Goal: Information Seeking & Learning: Compare options

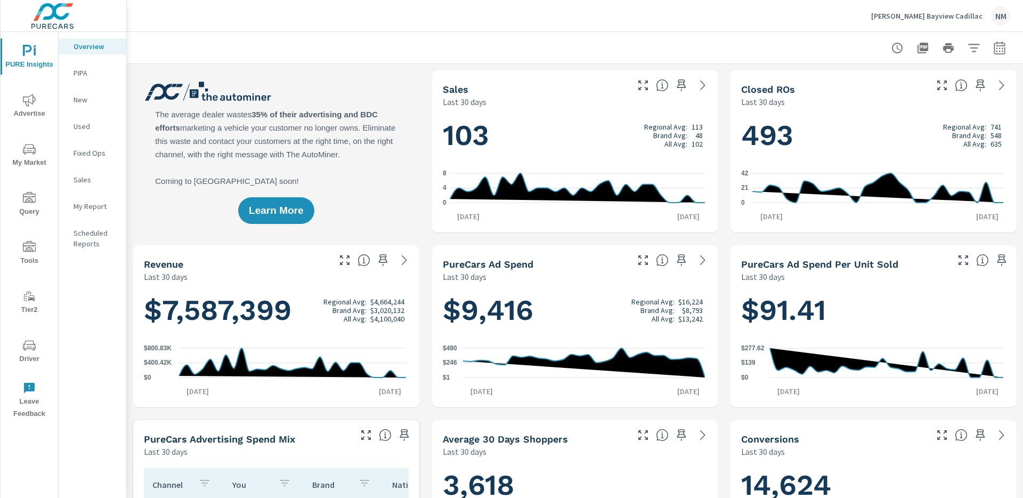
click at [33, 115] on span "Advertise" at bounding box center [29, 107] width 51 height 26
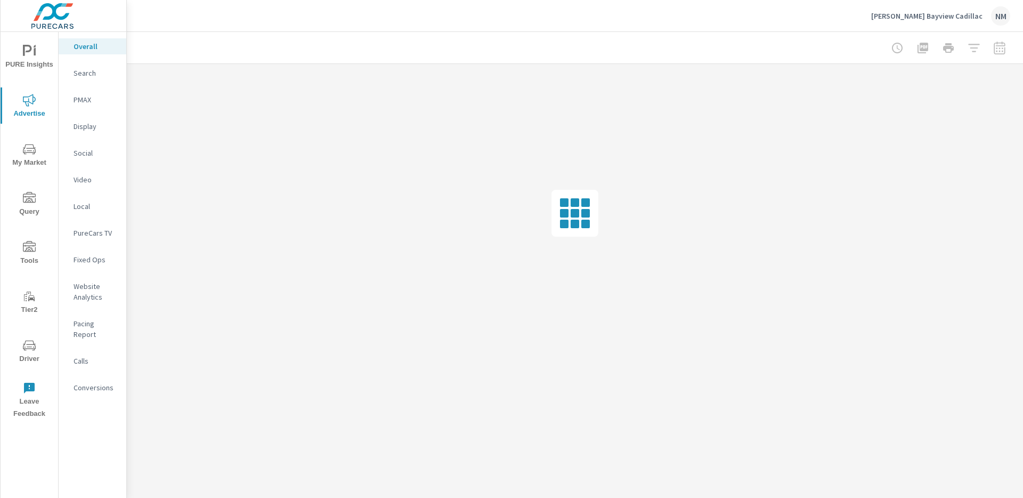
click at [95, 72] on p "Search" at bounding box center [96, 73] width 44 height 11
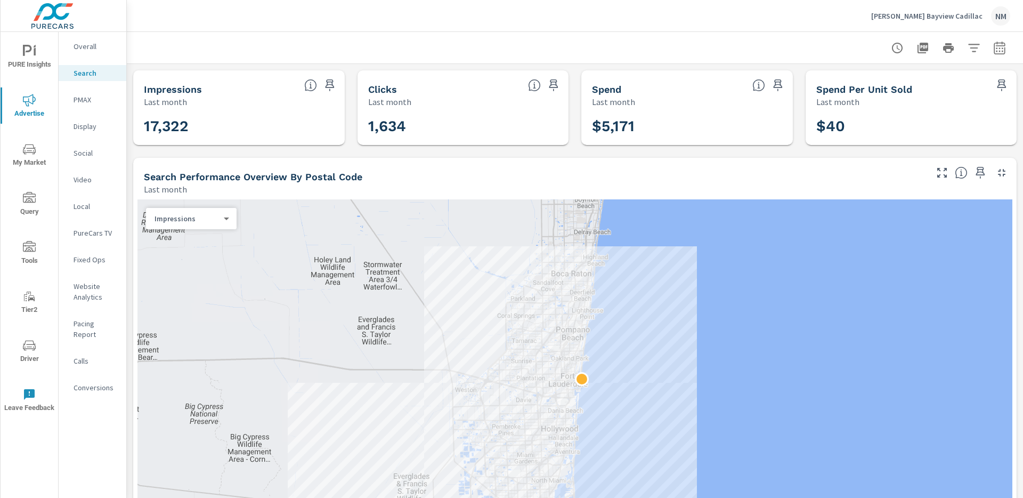
click at [996, 47] on icon "button" at bounding box center [1000, 48] width 13 height 13
select select "Last month"
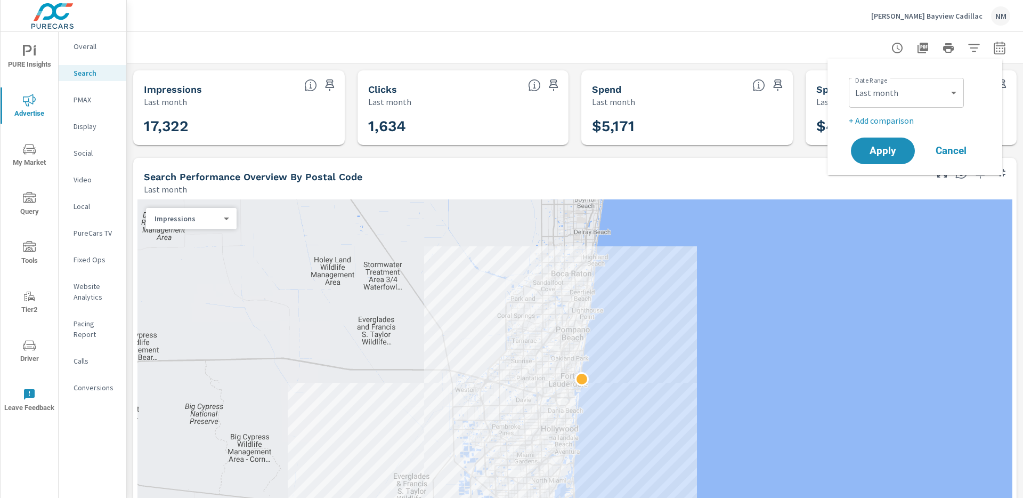
click at [906, 116] on p "+ Add comparison" at bounding box center [917, 120] width 136 height 13
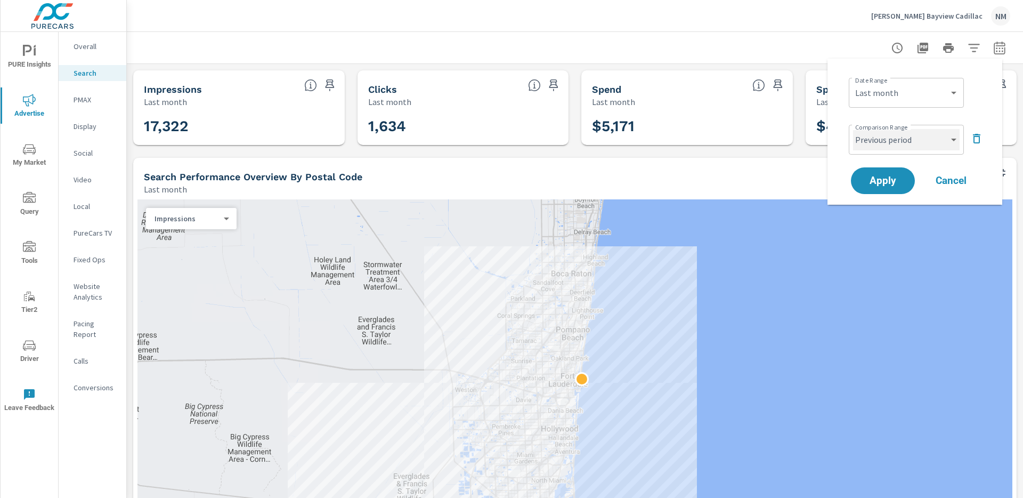
click at [899, 132] on select "Custom Previous period Previous month Previous year" at bounding box center [906, 139] width 107 height 21
click at [853, 129] on select "Custom Previous period Previous month Previous year" at bounding box center [906, 139] width 107 height 21
select select "Previous month"
click at [886, 181] on span "Apply" at bounding box center [883, 181] width 44 height 10
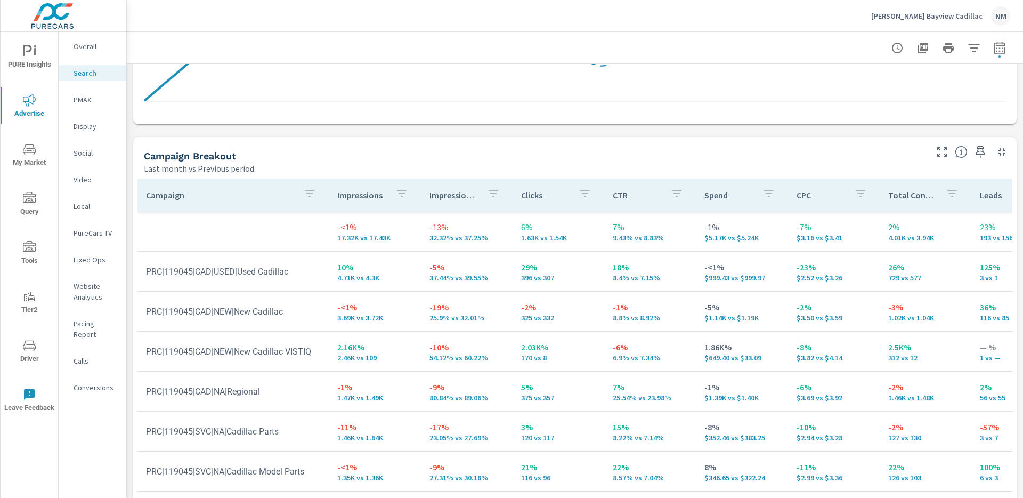
scroll to position [962, 0]
click at [916, 12] on p "[PERSON_NAME] Bayview Cadillac" at bounding box center [927, 16] width 111 height 10
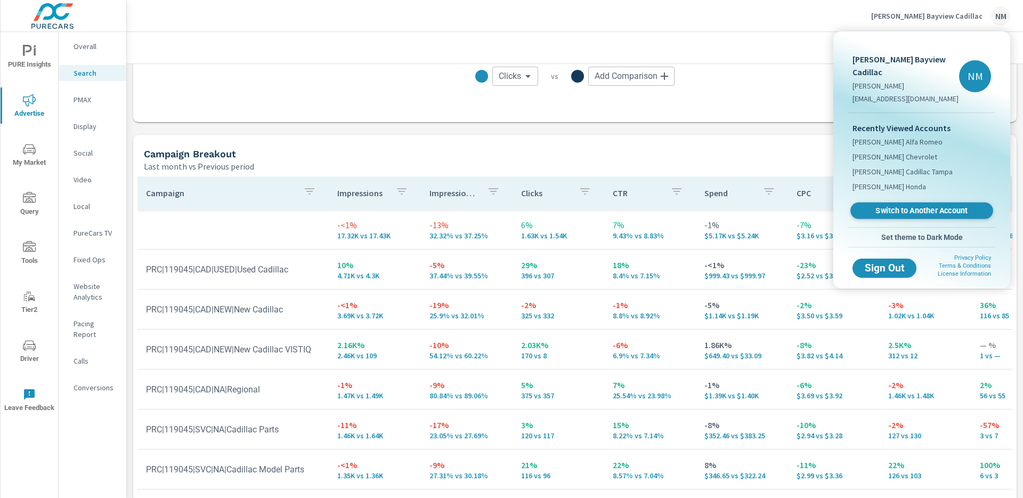
click at [900, 206] on span "Switch to Another Account" at bounding box center [922, 211] width 131 height 10
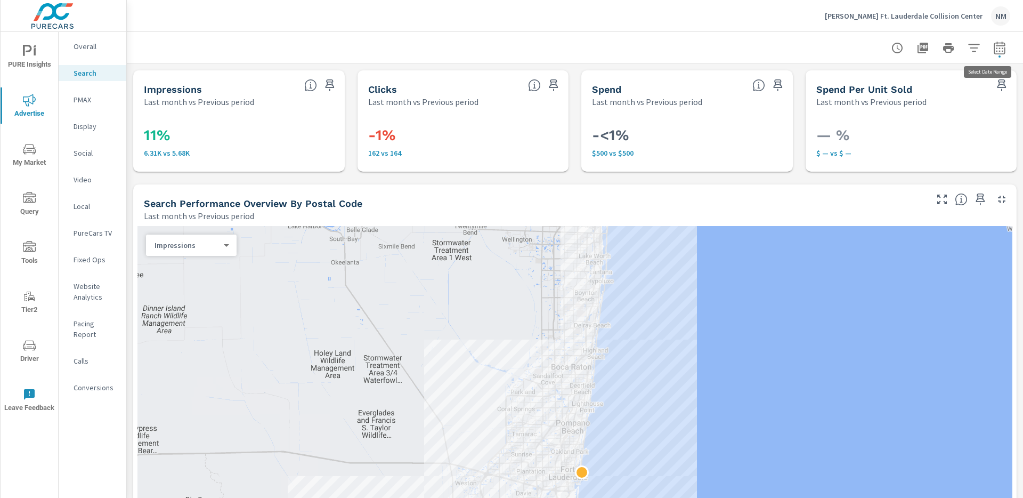
click at [994, 52] on icon "button" at bounding box center [1000, 48] width 13 height 13
select select "Last month"
select select "Previous period"
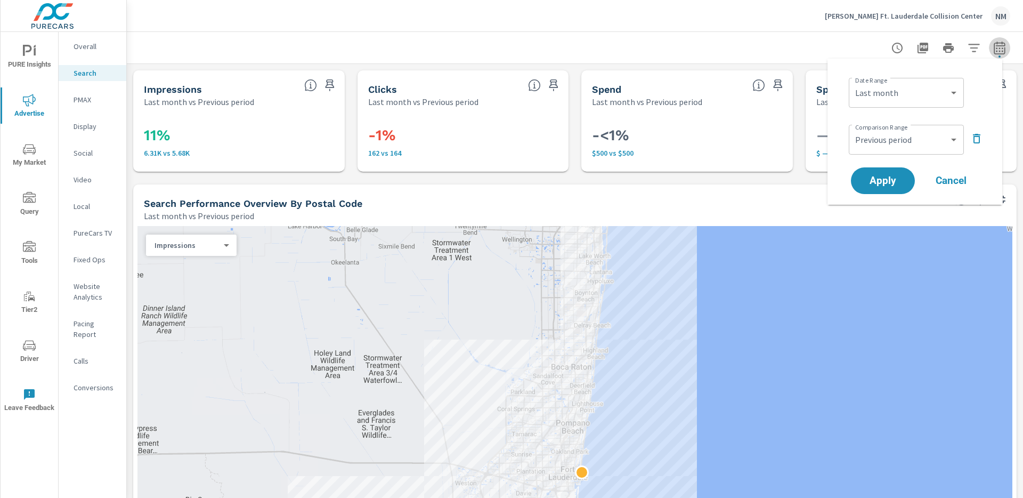
click at [995, 52] on icon "button" at bounding box center [1000, 48] width 13 height 13
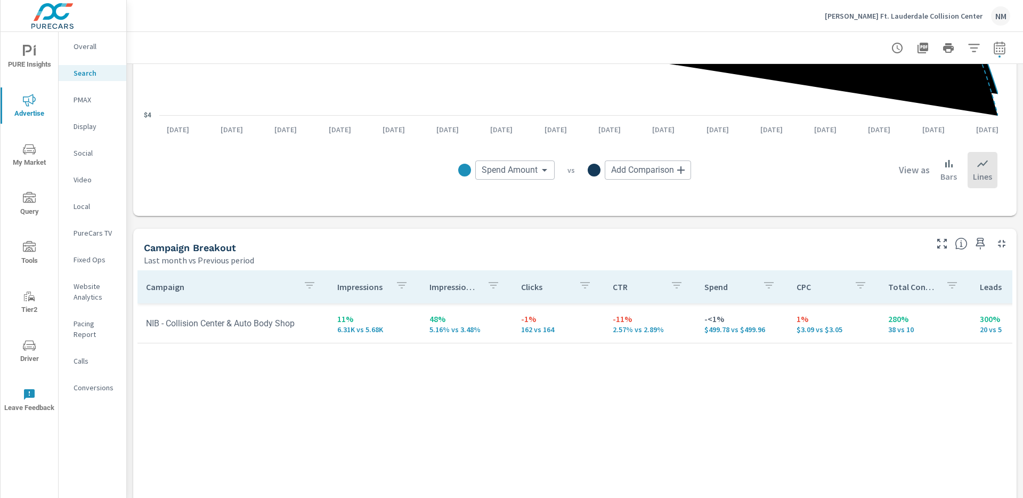
scroll to position [870, 0]
click at [994, 48] on icon "button" at bounding box center [1000, 48] width 13 height 13
select select "Last month"
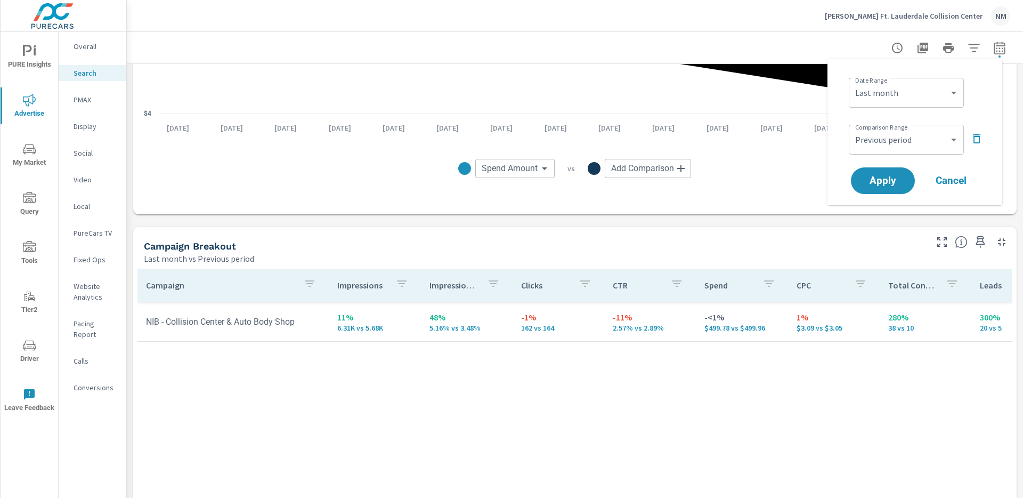
click at [917, 153] on div "Custom Previous period Previous month Previous year ​" at bounding box center [906, 140] width 115 height 30
click at [921, 139] on select "Custom Previous period Previous month Previous year" at bounding box center [906, 139] width 107 height 21
click at [853, 129] on select "Custom Previous period Previous month Previous year" at bounding box center [906, 139] width 107 height 21
select select "Previous month"
click at [887, 176] on span "Apply" at bounding box center [883, 181] width 44 height 10
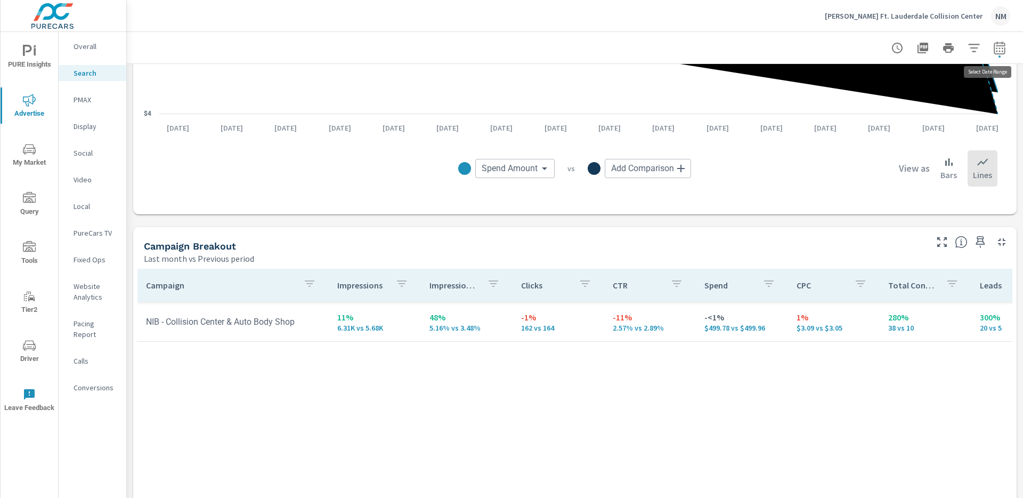
click at [998, 45] on icon "button" at bounding box center [1000, 48] width 13 height 13
select select "Last month"
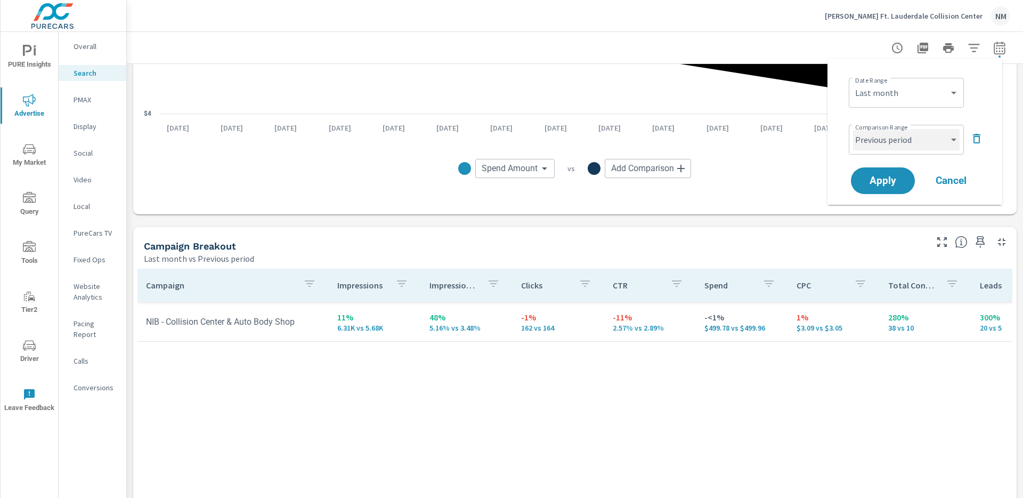
click at [914, 139] on select "Custom Previous period Previous month Previous year" at bounding box center [906, 139] width 107 height 21
click at [853, 129] on select "Custom Previous period Previous month Previous year" at bounding box center [906, 139] width 107 height 21
select select "Previous month"
click at [886, 179] on span "Apply" at bounding box center [883, 181] width 44 height 10
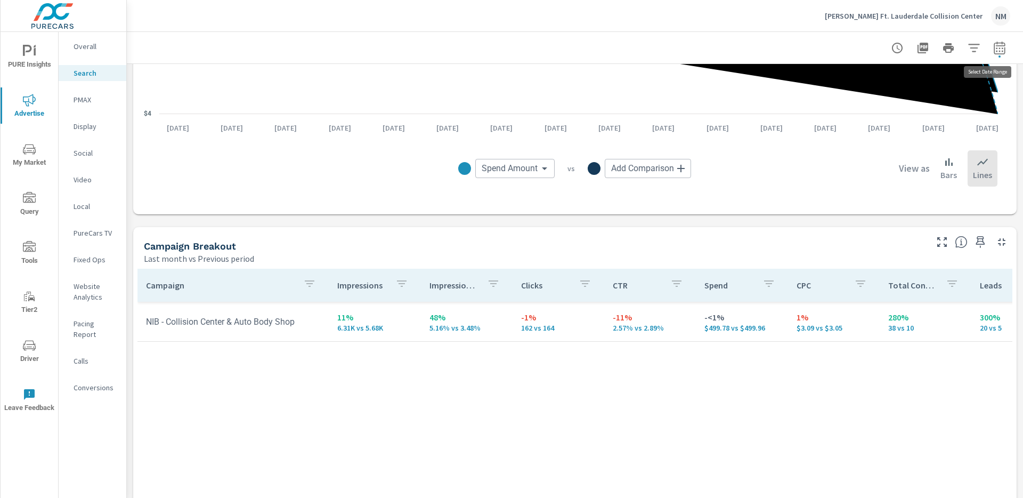
click at [994, 44] on icon "button" at bounding box center [1000, 48] width 13 height 13
select select "Last month"
select select "Previous period"
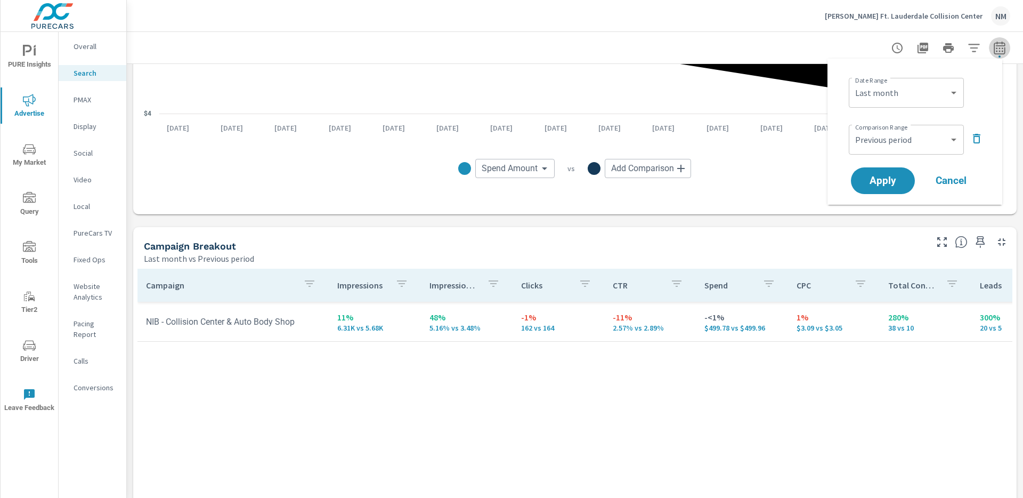
click at [994, 44] on icon "button" at bounding box center [1000, 48] width 13 height 13
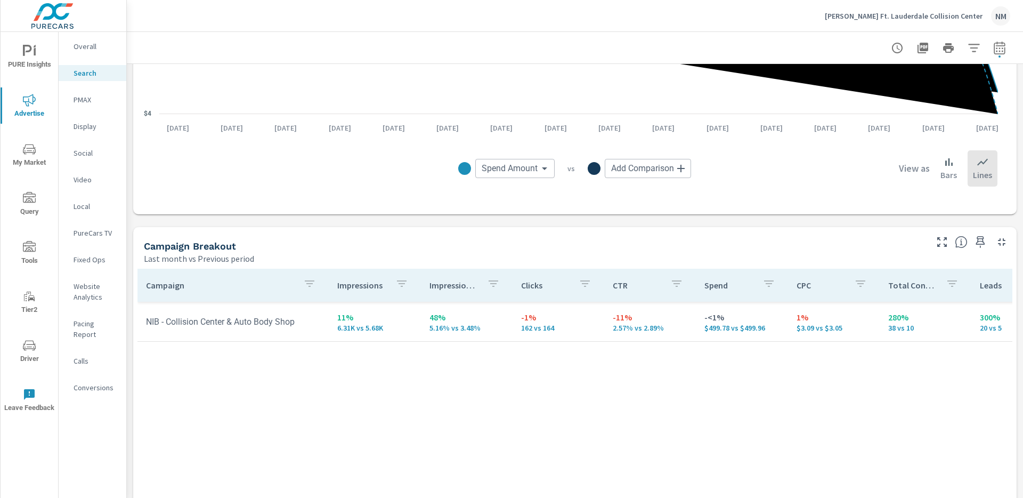
click at [996, 49] on icon "button" at bounding box center [999, 49] width 7 height 4
select select "Last month"
select select "Previous period"
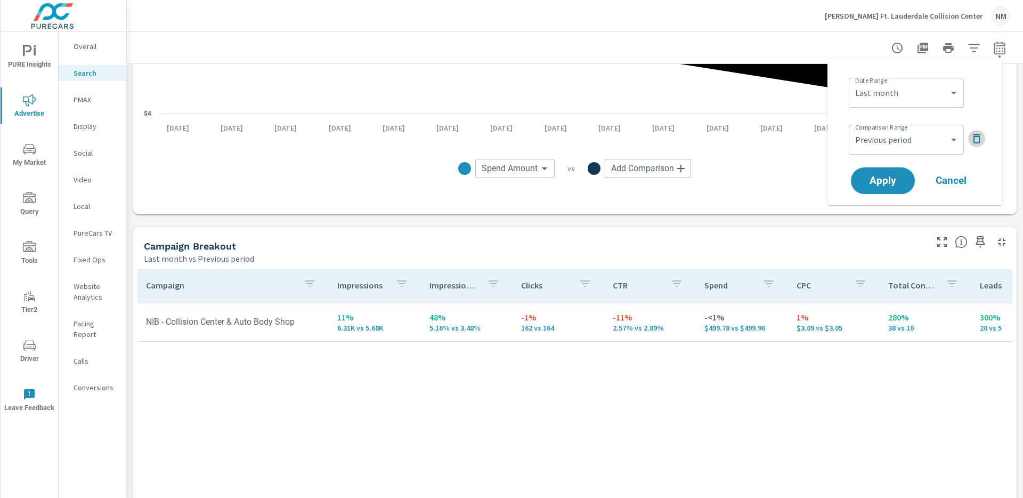
click at [978, 135] on icon "button" at bounding box center [977, 138] width 13 height 13
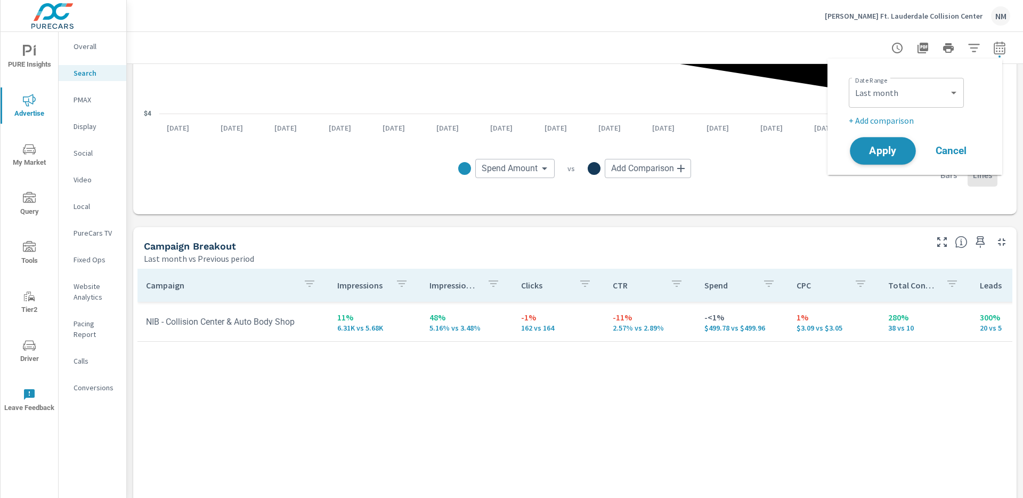
click at [878, 154] on span "Apply" at bounding box center [883, 151] width 44 height 10
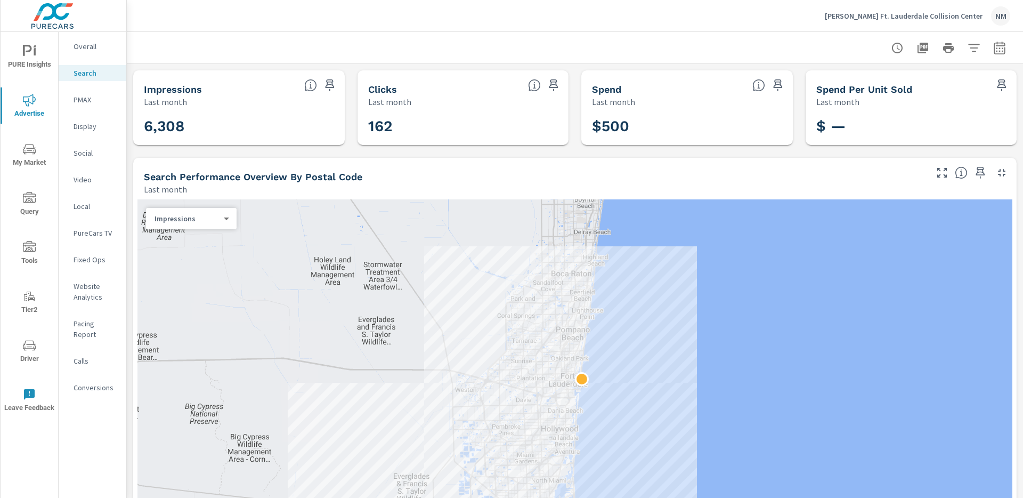
click at [996, 46] on icon "button" at bounding box center [1000, 48] width 13 height 13
select select "Last month"
click at [902, 121] on p "+ Add comparison" at bounding box center [917, 120] width 136 height 13
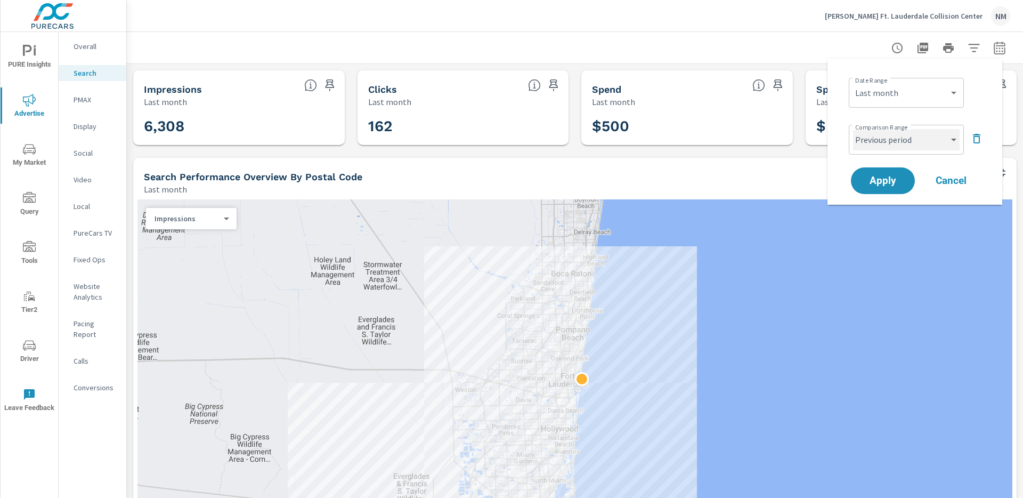
click at [896, 138] on select "Custom Previous period Previous month Previous year" at bounding box center [906, 139] width 107 height 21
click at [853, 129] on select "Custom Previous period Previous month Previous year" at bounding box center [906, 139] width 107 height 21
select select "Previous month"
click at [883, 176] on span "Apply" at bounding box center [883, 181] width 44 height 10
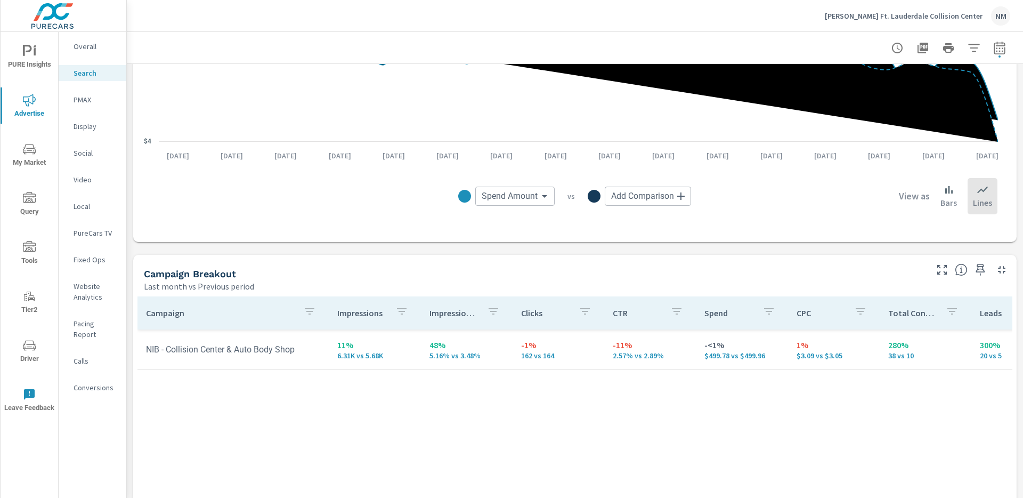
scroll to position [842, 0]
